Goal: Navigation & Orientation: Find specific page/section

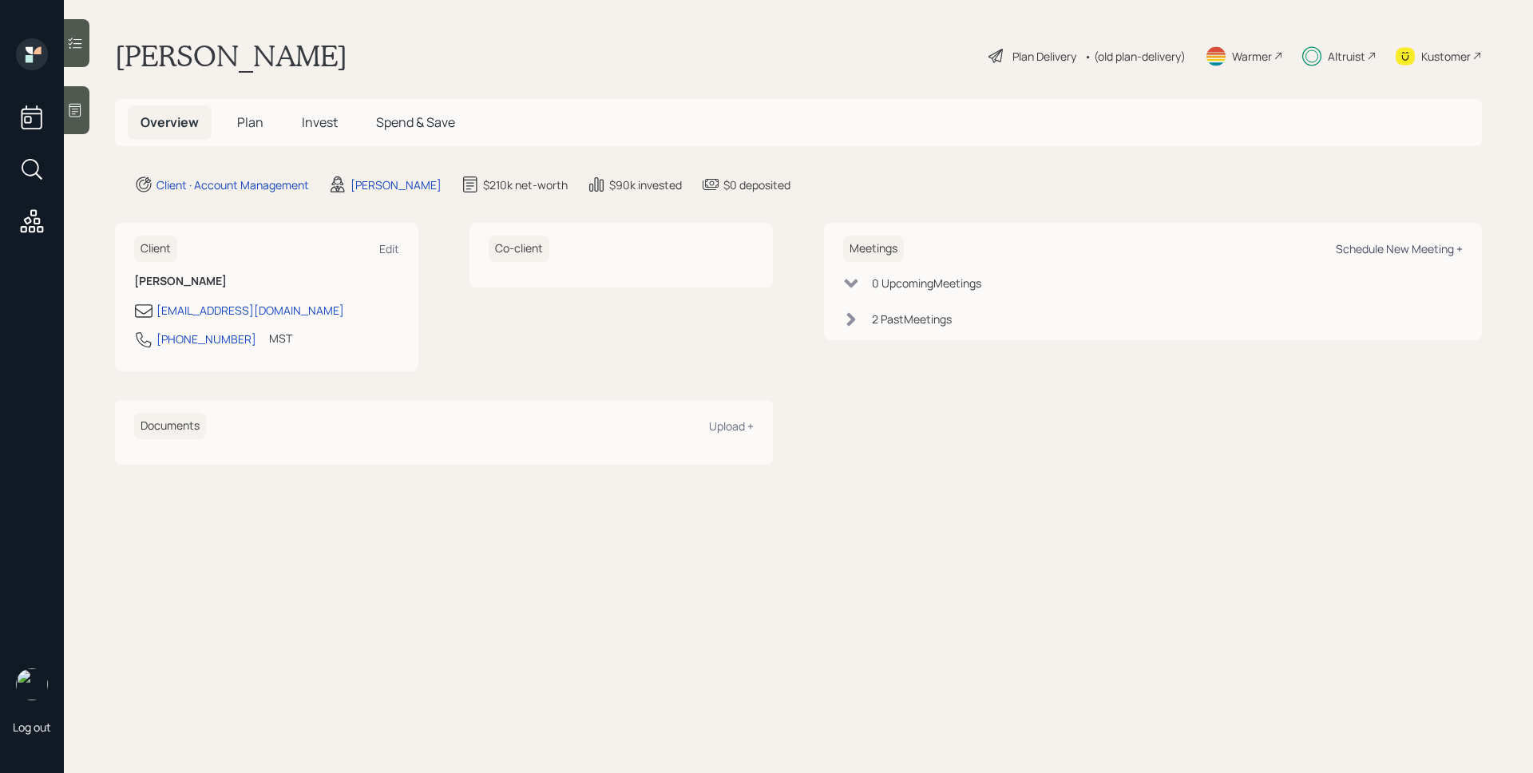
click at [1417, 247] on div "Schedule New Meeting +" at bounding box center [1399, 248] width 127 height 15
select select "d946c976-65aa-4529-ac9d-02c4f1114fc0"
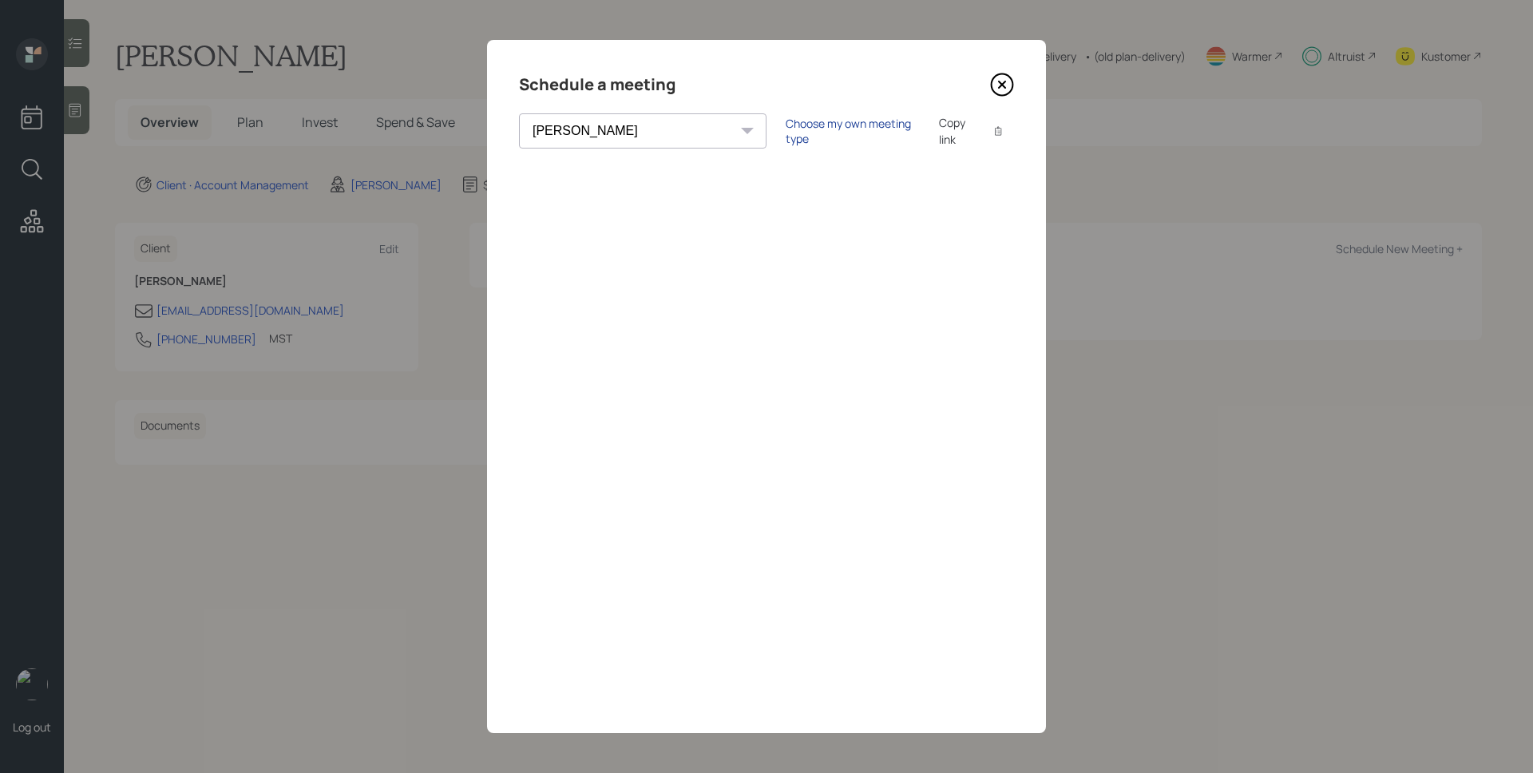
click at [796, 136] on div "Choose my own meeting type" at bounding box center [853, 131] width 134 height 30
click at [1000, 82] on icon at bounding box center [1002, 84] width 6 height 6
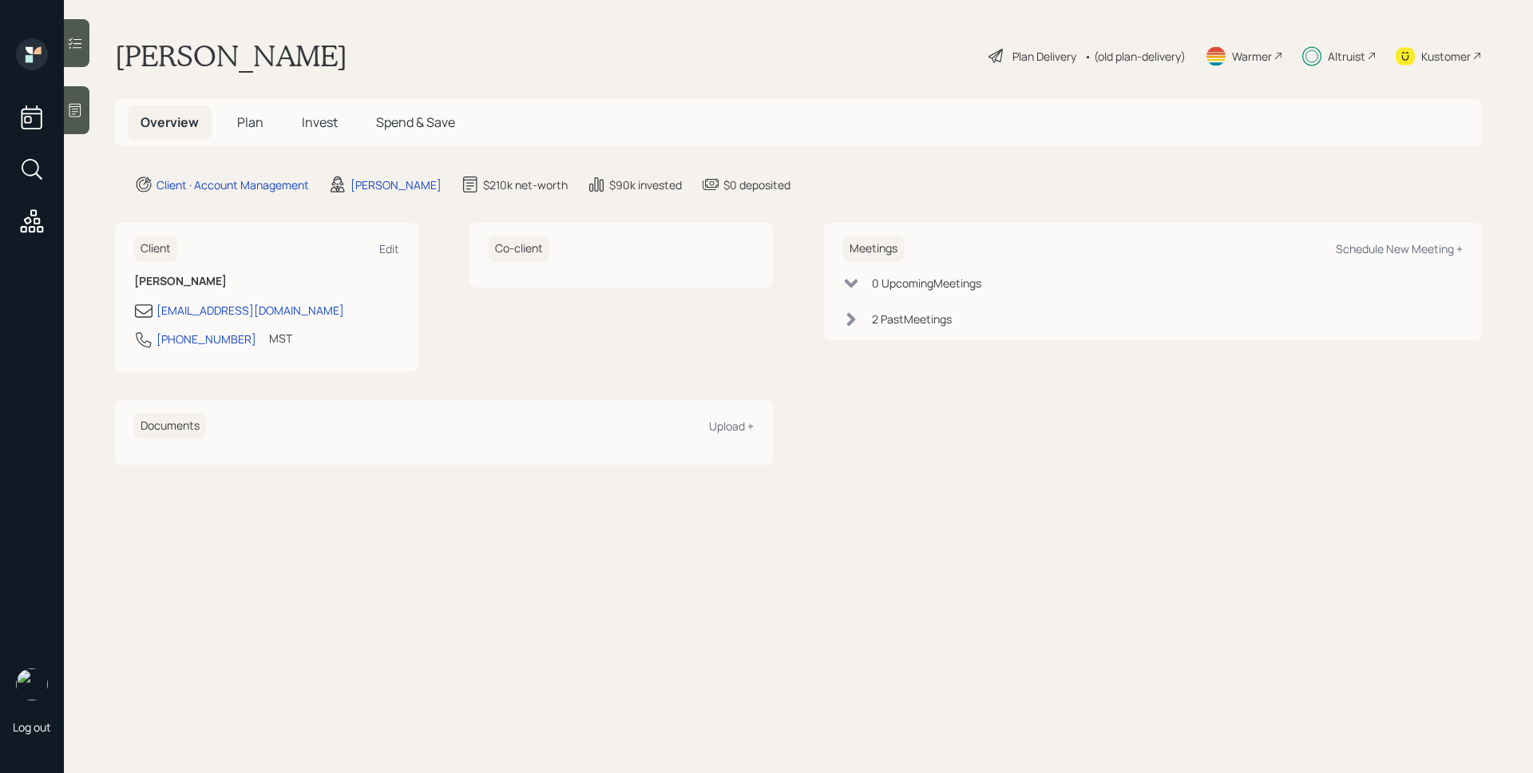
click at [869, 317] on div "2 Past Meeting s" at bounding box center [1153, 319] width 620 height 17
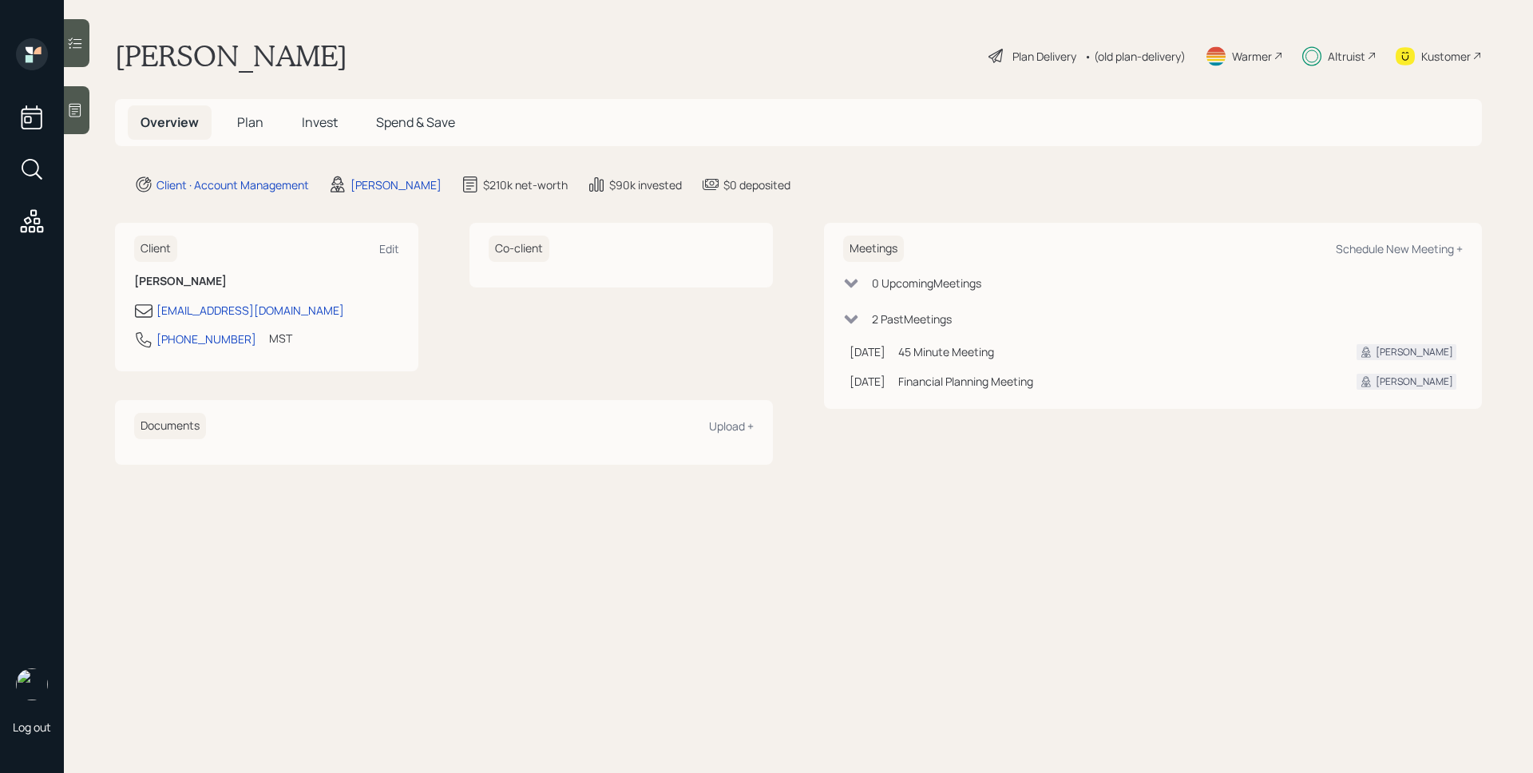
click at [863, 318] on div "2 Past Meeting s" at bounding box center [1153, 319] width 620 height 17
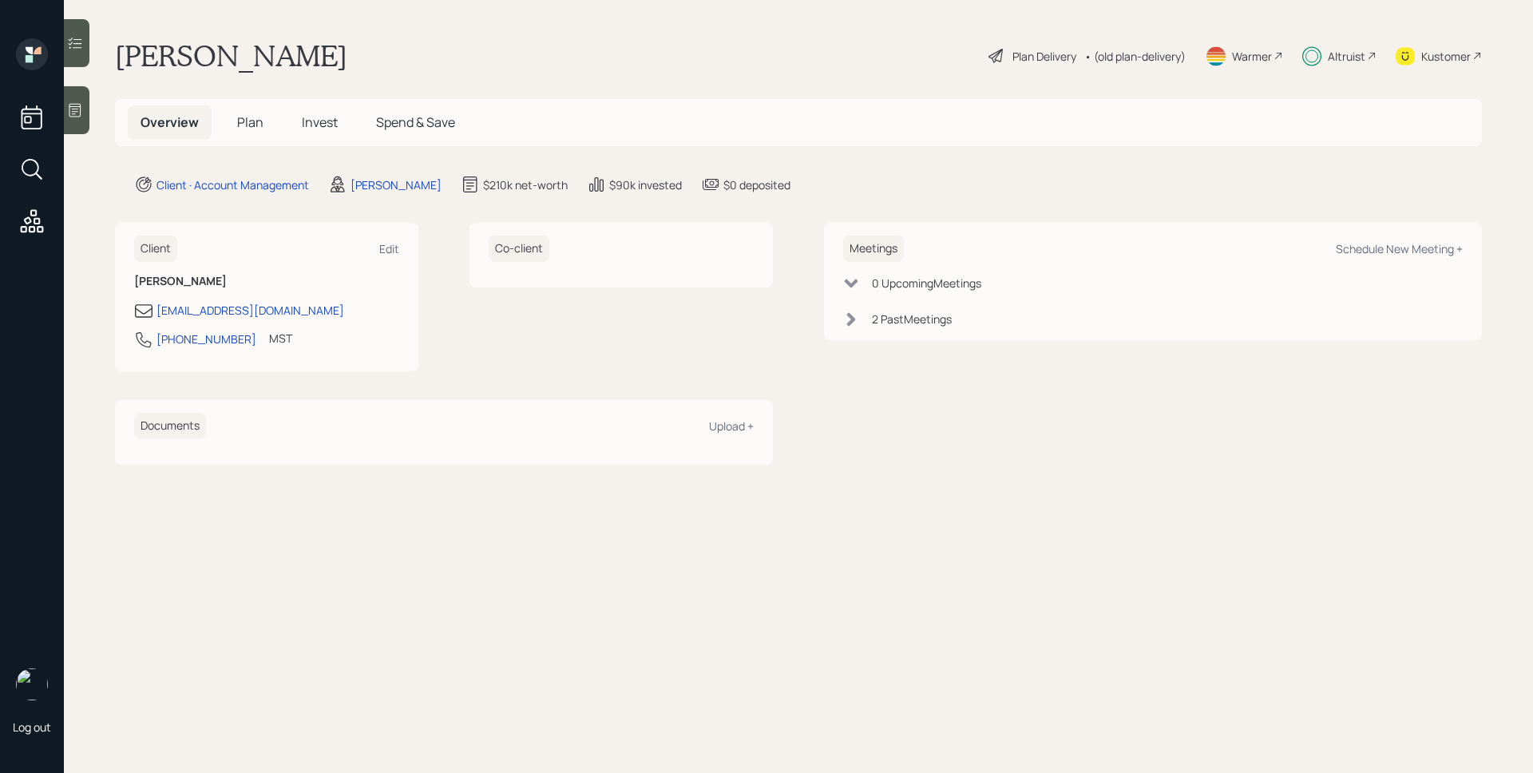
click at [255, 118] on span "Plan" at bounding box center [250, 122] width 26 height 18
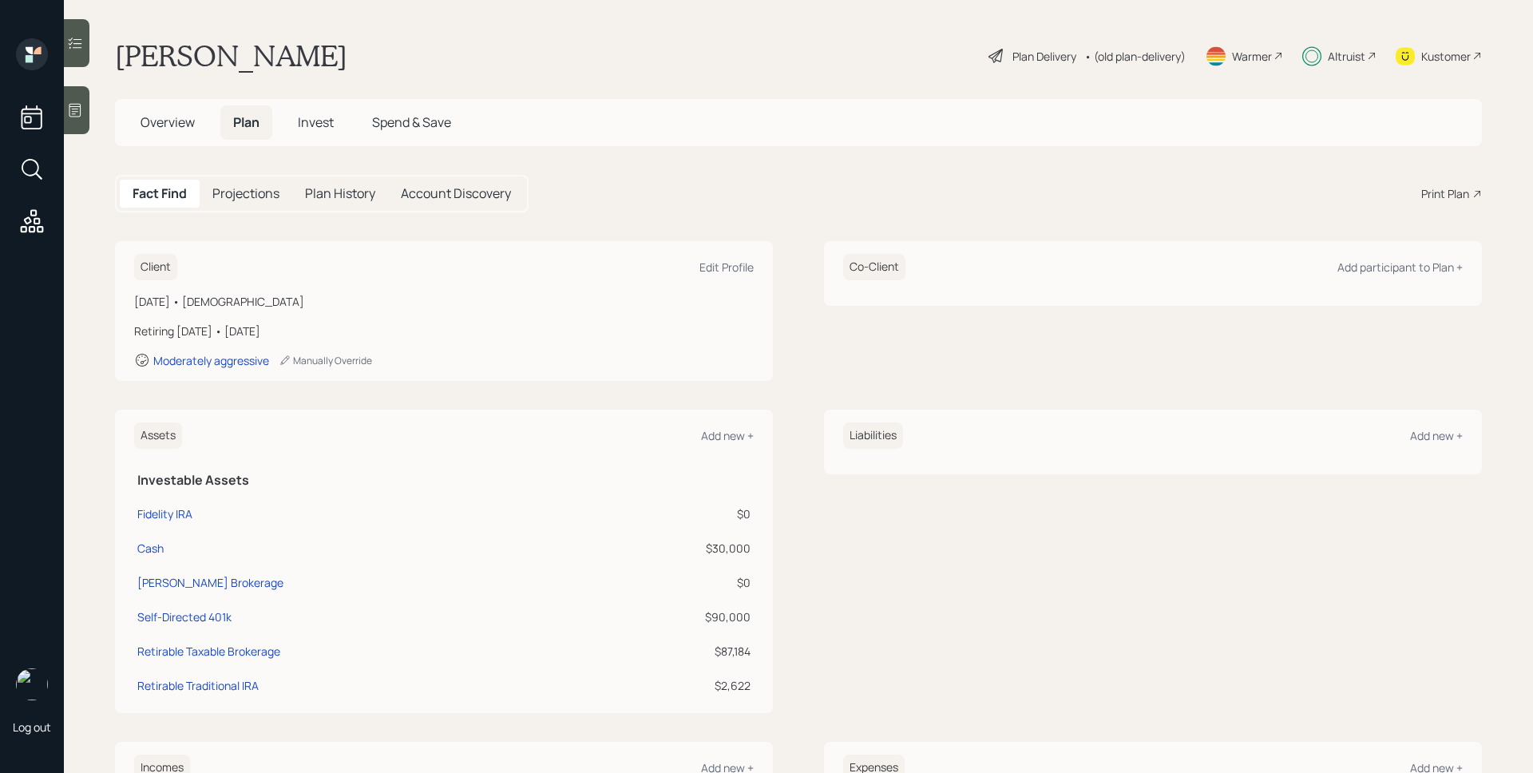
click at [180, 115] on span "Overview" at bounding box center [168, 122] width 54 height 18
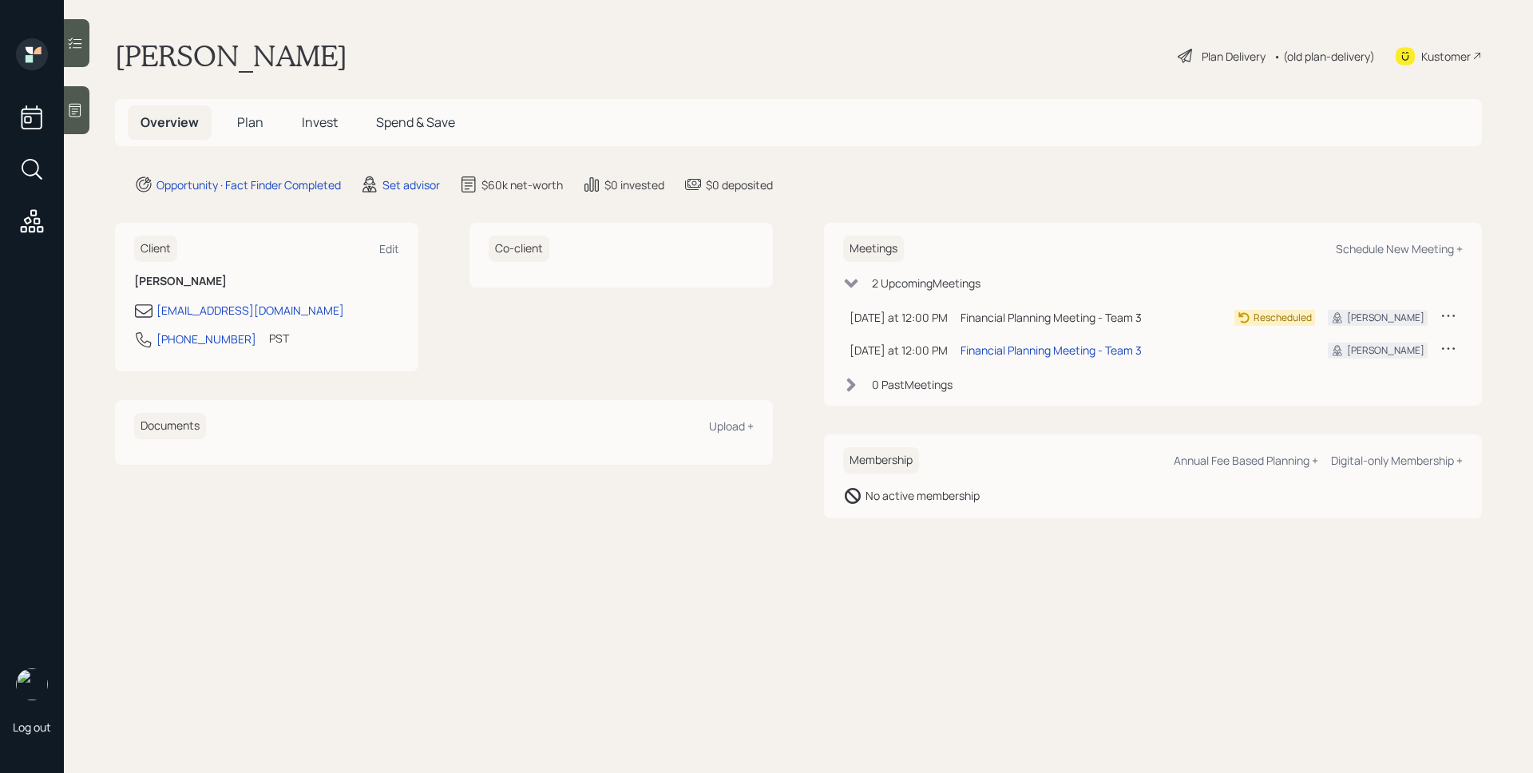
click at [238, 130] on span "Plan" at bounding box center [250, 122] width 26 height 18
